Goal: Information Seeking & Learning: Learn about a topic

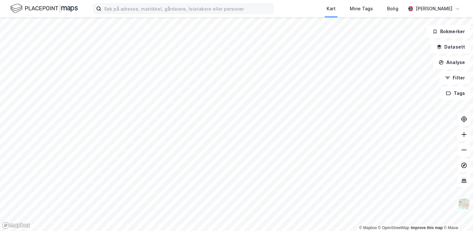
click at [233, 14] on label at bounding box center [183, 9] width 180 height 10
click at [233, 14] on input at bounding box center [187, 9] width 172 height 10
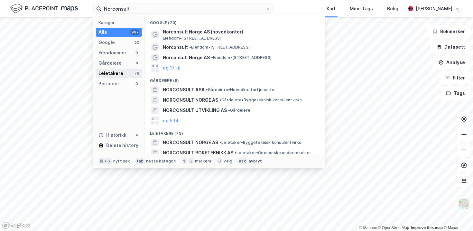
click at [111, 73] on div "Leietakere" at bounding box center [110, 73] width 25 height 8
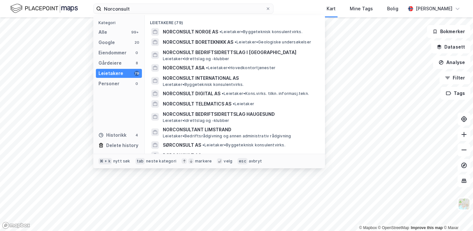
click at [112, 73] on div "Leietakere" at bounding box center [110, 73] width 25 height 8
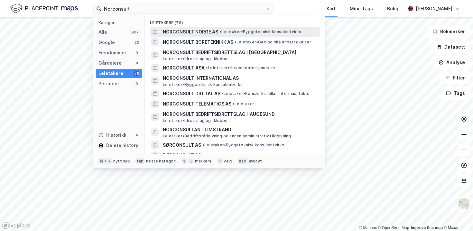
click at [205, 36] on div "NORCONSULT NORGE AS • [PERSON_NAME] konsulentvirks." at bounding box center [235, 32] width 170 height 10
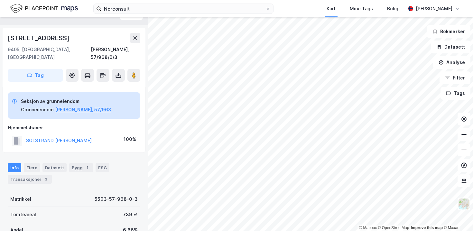
scroll to position [12, 0]
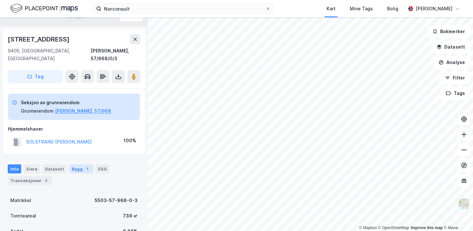
click at [73, 164] on div "Bygg 1" at bounding box center [81, 168] width 24 height 9
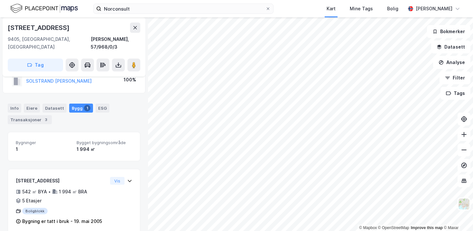
scroll to position [75, 0]
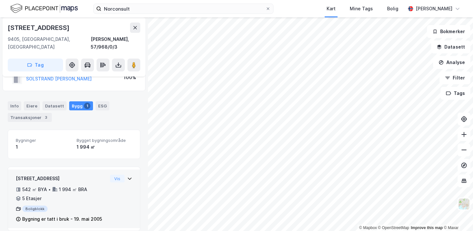
click at [68, 175] on div "[STREET_ADDRESS]" at bounding box center [62, 179] width 92 height 8
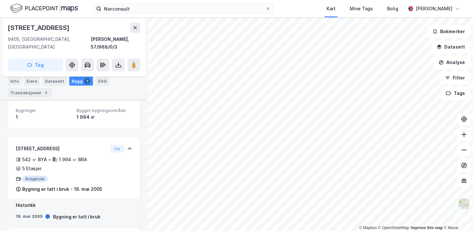
click at [88, 213] on div "Bygning er tatt i bruk" at bounding box center [76, 217] width 47 height 8
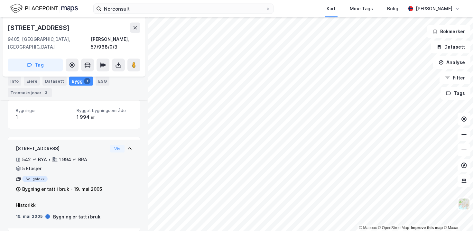
click at [86, 175] on div "13083835 - [GEOGRAPHIC_DATA] 9 542 ㎡ BYA • 1 994 ㎡ BRA • 5 Etasjer Boligblokk B…" at bounding box center [62, 169] width 92 height 48
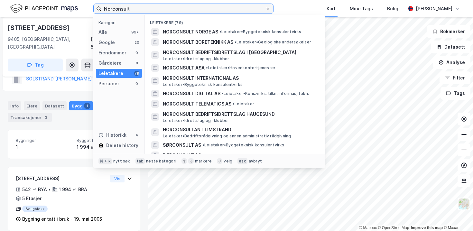
click at [154, 10] on input "Norconsult" at bounding box center [183, 9] width 164 height 10
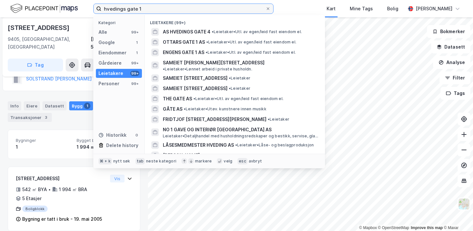
type input "hvedings gate 1"
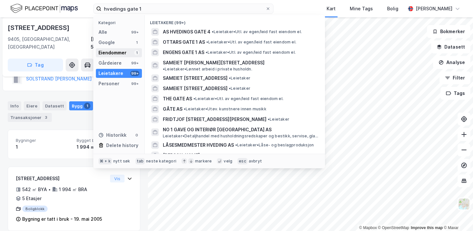
click at [126, 49] on div "Eiendommer 1" at bounding box center [119, 52] width 46 height 9
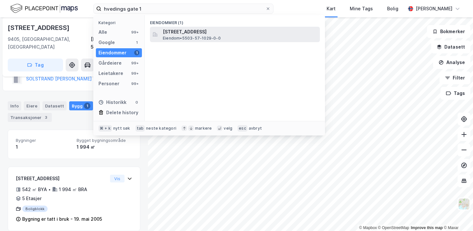
click at [171, 36] on span "Eiendom • 5503-57-1029-0-0" at bounding box center [192, 38] width 58 height 5
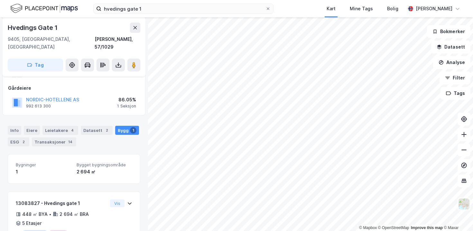
scroll to position [99, 0]
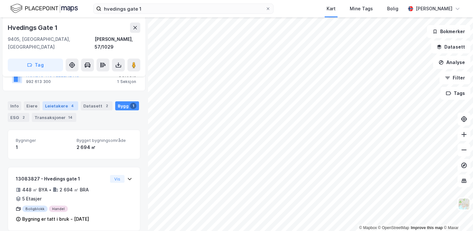
click at [46, 101] on div "Leietakere 4" at bounding box center [60, 105] width 36 height 9
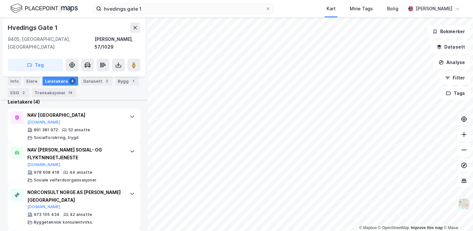
scroll to position [239, 0]
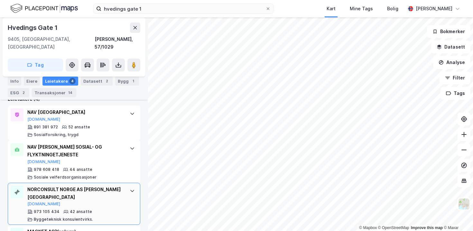
click at [78, 185] on div "NORCONSULT NORGE AS AVD [PERSON_NAME][DOMAIN_NAME]" at bounding box center [75, 195] width 96 height 21
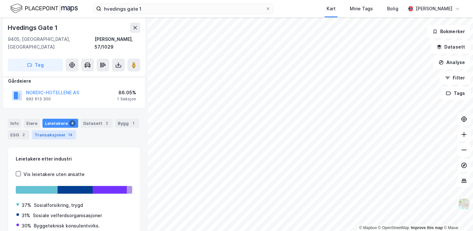
scroll to position [81, 0]
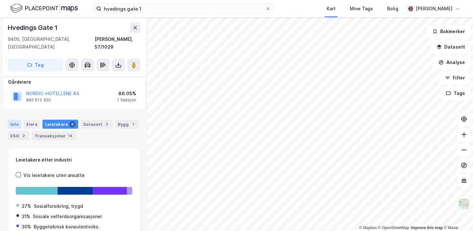
click at [17, 120] on div "Info" at bounding box center [15, 124] width 14 height 9
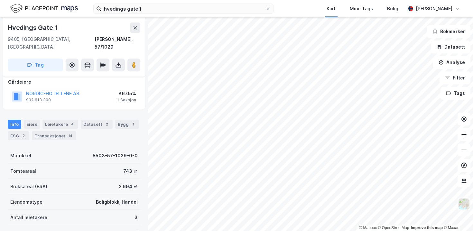
scroll to position [111, 0]
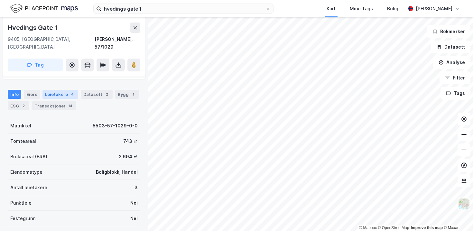
click at [45, 90] on div "Leietakere 4" at bounding box center [60, 94] width 36 height 9
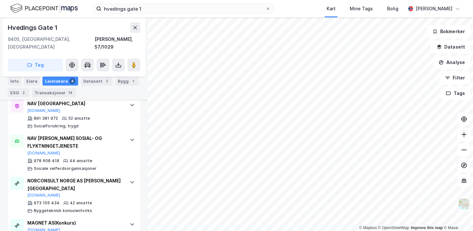
scroll to position [261, 0]
